Goal: Check status: Check status

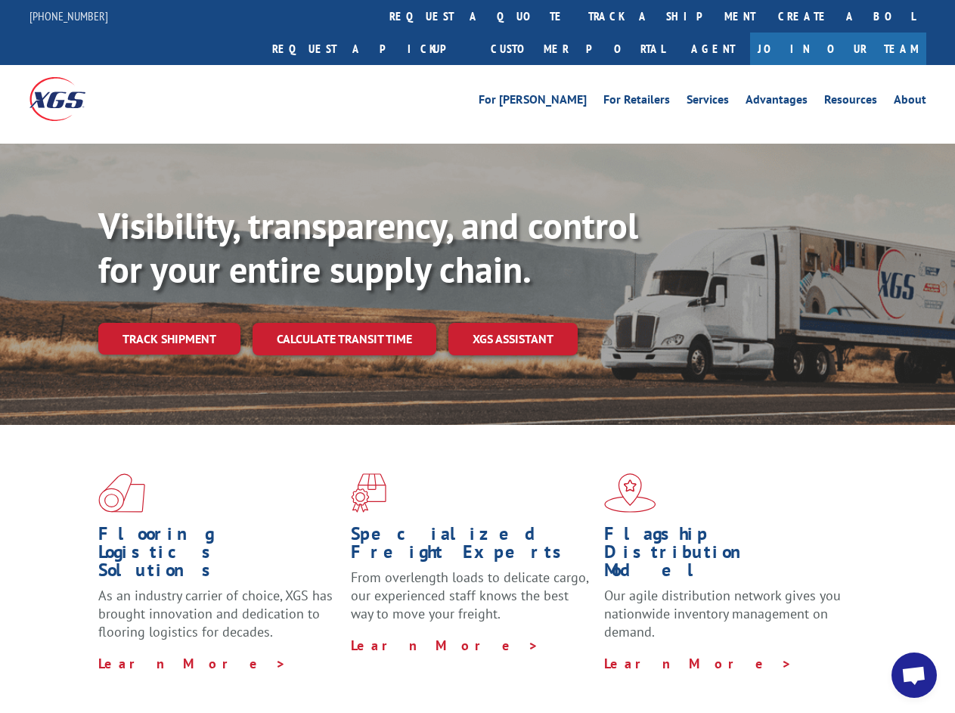
click at [477, 356] on div "Visibility, transparency, and control for your entire supply chain. Track shipm…" at bounding box center [526, 309] width 857 height 211
click at [577, 16] on link "track a shipment" at bounding box center [672, 16] width 190 height 33
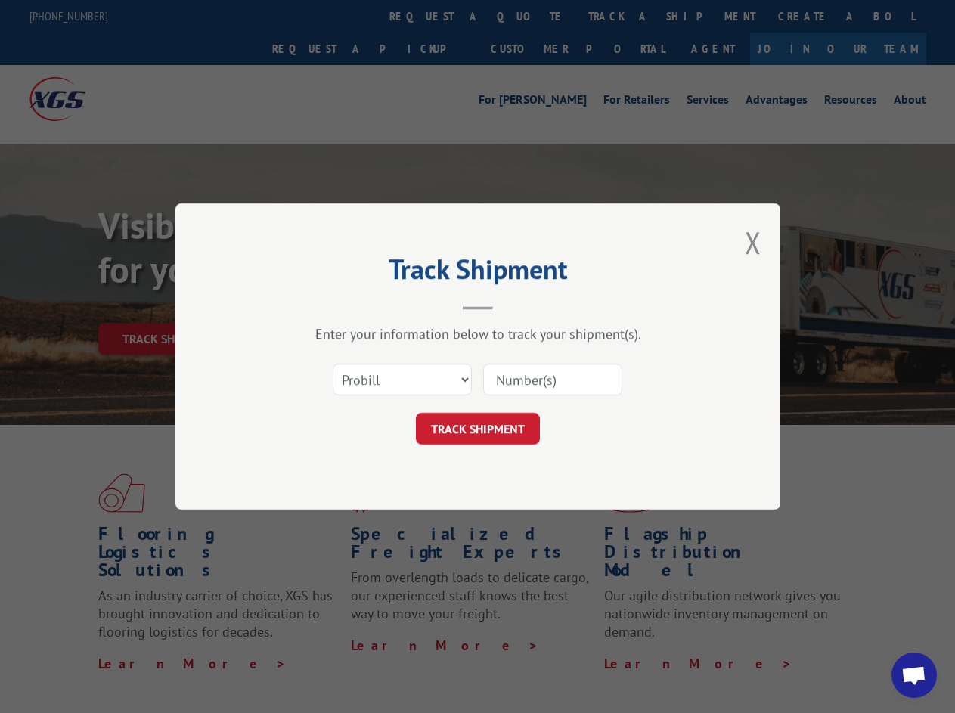
click at [528, 16] on div "Track Shipment Enter your information below to track your shipment(s). Select c…" at bounding box center [477, 356] width 955 height 713
click at [622, 16] on div "Track Shipment Enter your information below to track your shipment(s). Select c…" at bounding box center [477, 356] width 955 height 713
click at [169, 305] on div "Track Shipment Enter your information below to track your shipment(s). Select c…" at bounding box center [477, 356] width 955 height 713
click at [343, 305] on header "Track Shipment" at bounding box center [478, 284] width 454 height 51
click at [513, 305] on header "Track Shipment" at bounding box center [478, 284] width 454 height 51
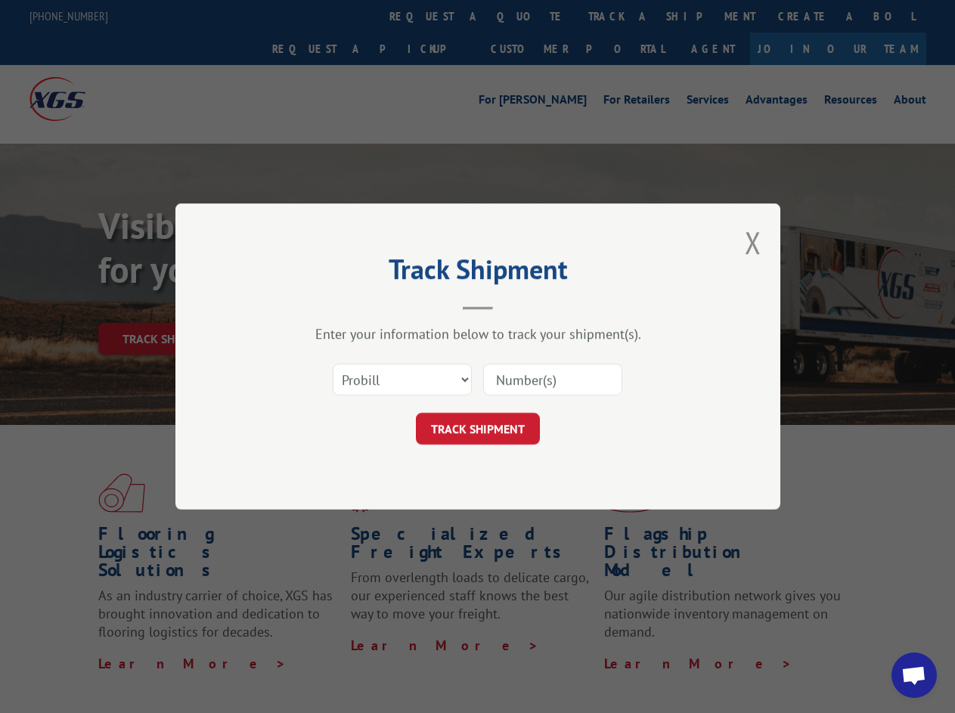
click at [914, 675] on span "Open chat" at bounding box center [913, 676] width 25 height 21
